Goal: Navigation & Orientation: Find specific page/section

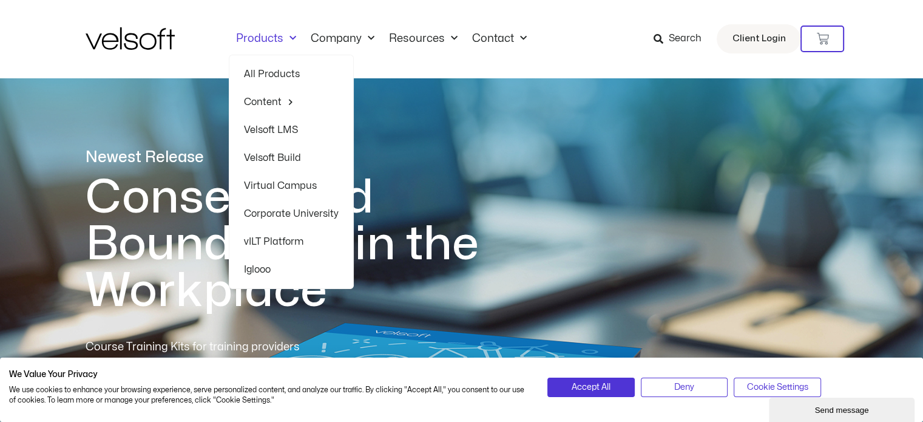
click at [274, 76] on link "All Products" at bounding box center [291, 74] width 95 height 28
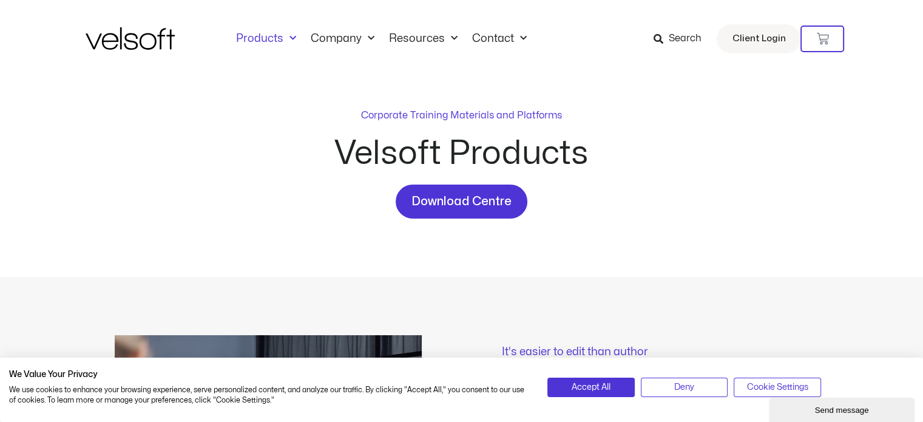
click at [151, 44] on img at bounding box center [130, 38] width 89 height 22
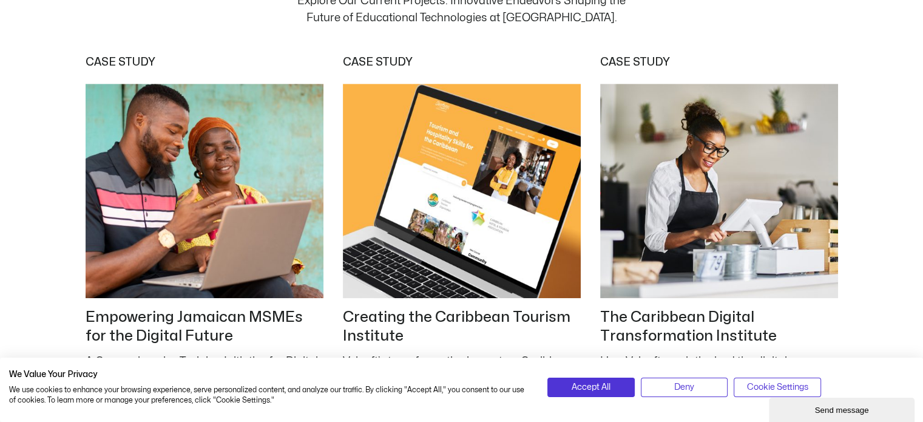
scroll to position [5117, 0]
